Goal: Register for event/course

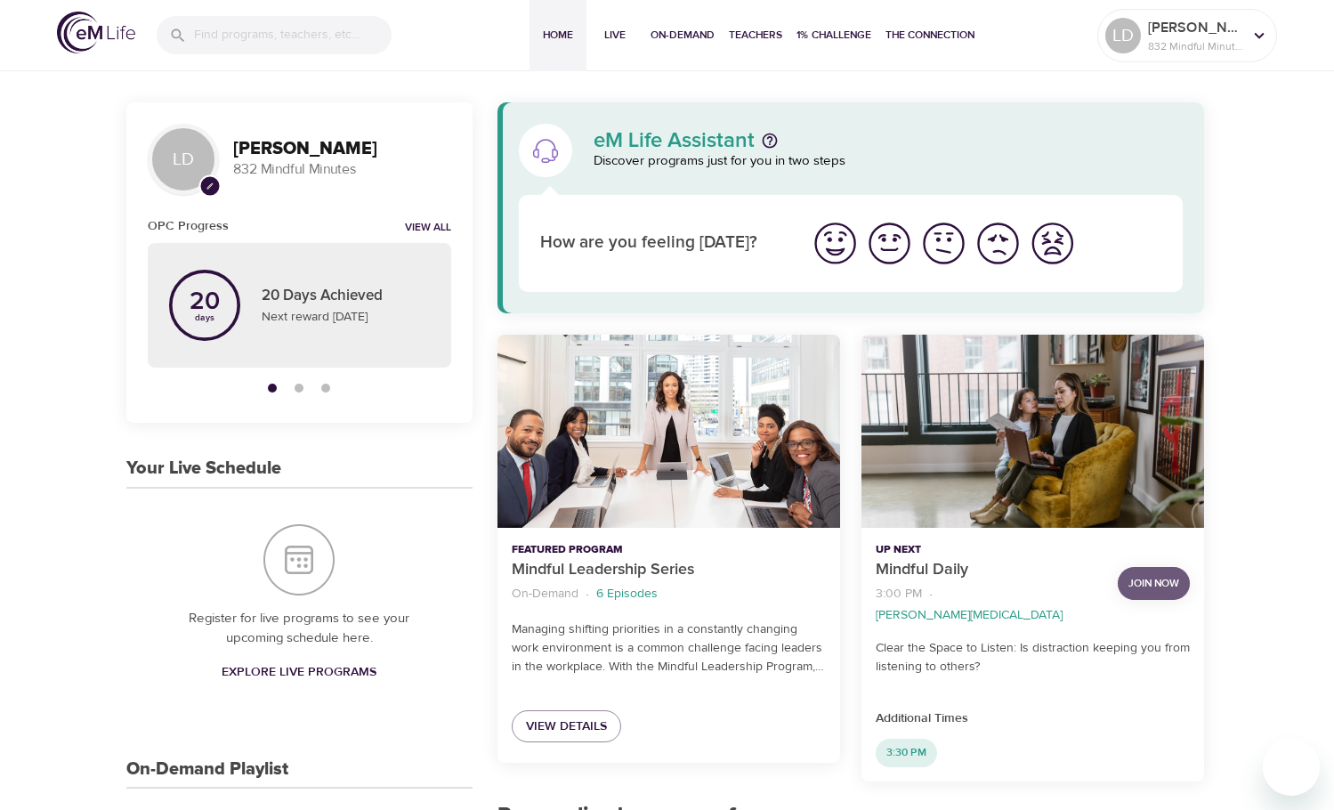
click at [1125, 580] on button "Join Now" at bounding box center [1153, 583] width 72 height 33
